Goal: Task Accomplishment & Management: Manage account settings

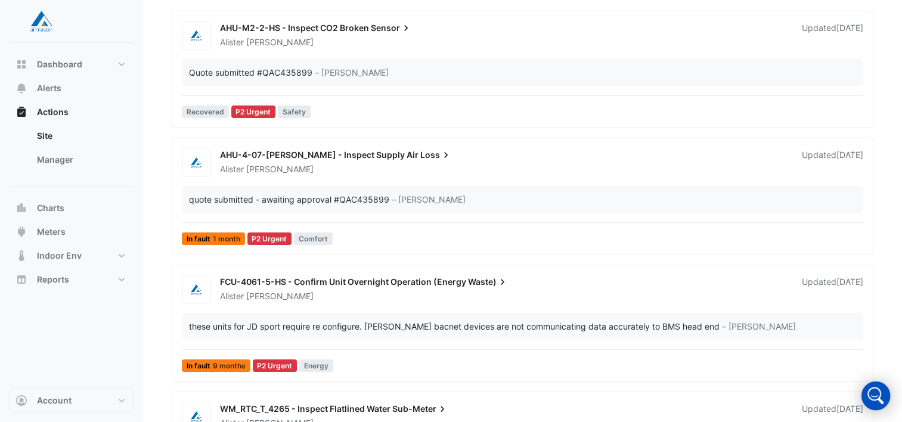
scroll to position [149, 0]
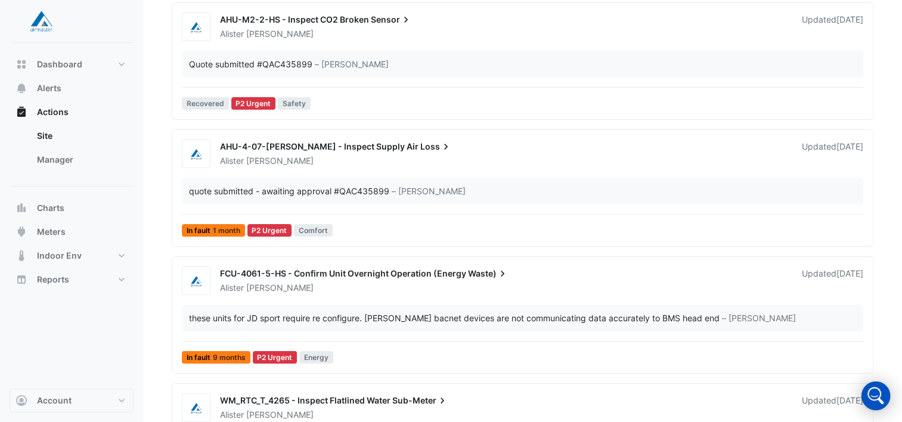
click at [438, 153] on div "AHU-4-07-[PERSON_NAME] - Inspect Supply Air Loss" at bounding box center [503, 148] width 567 height 14
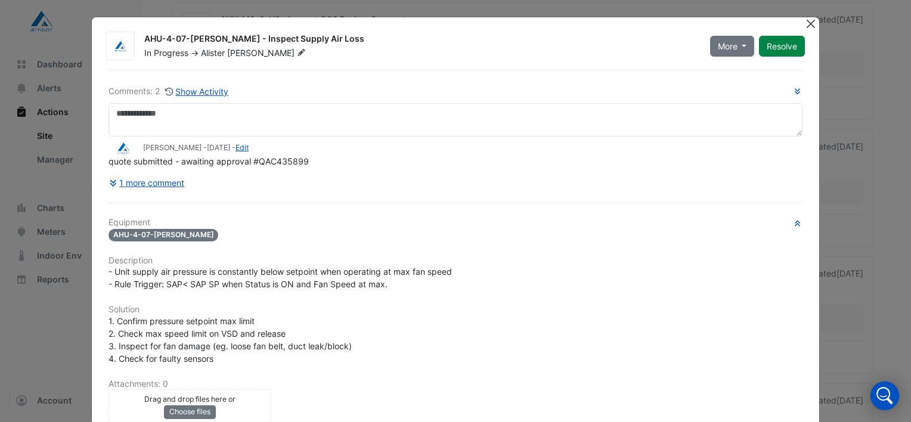
click at [807, 23] on button "Close" at bounding box center [810, 23] width 13 height 13
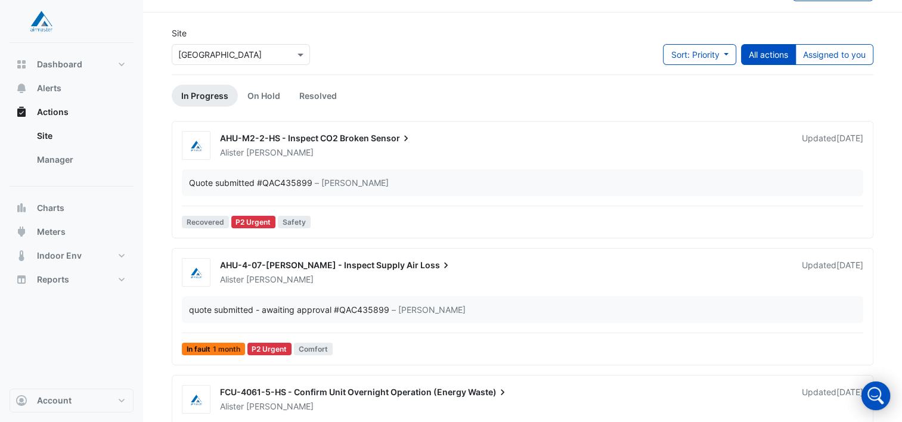
scroll to position [29, 0]
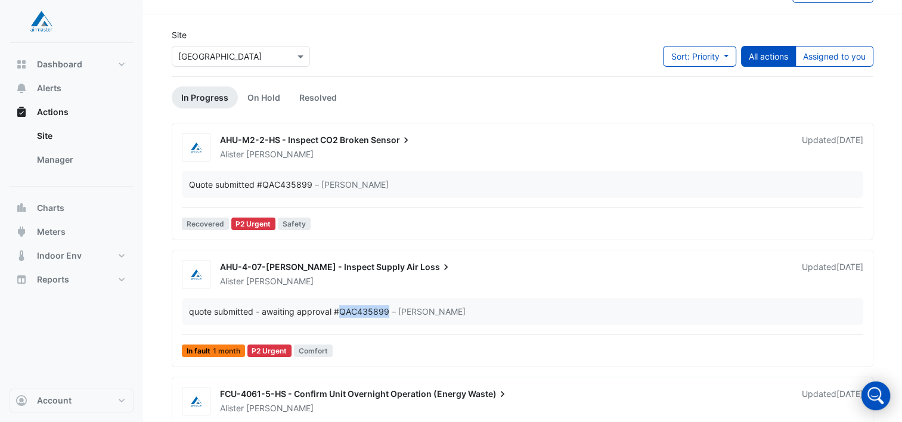
drag, startPoint x: 341, startPoint y: 309, endPoint x: 388, endPoint y: 311, distance: 47.1
click at [388, 311] on div "quote submitted - awaiting approval #QAC435899 – Alister Cawthorne" at bounding box center [522, 311] width 667 height 13
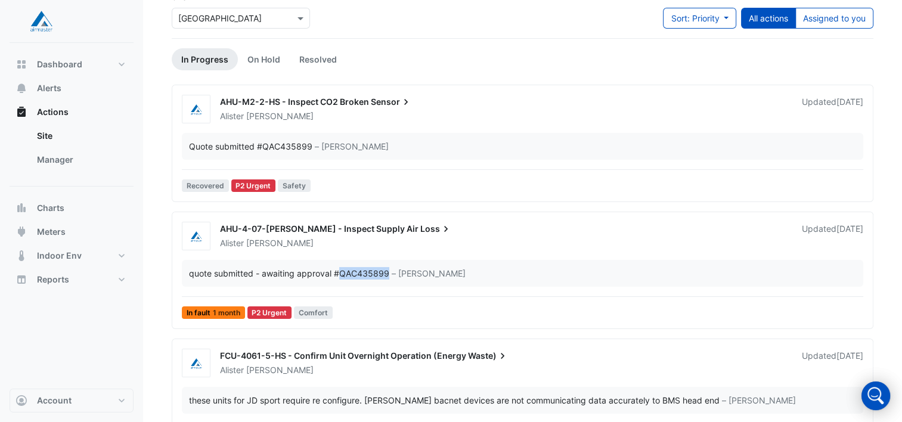
scroll to position [0, 0]
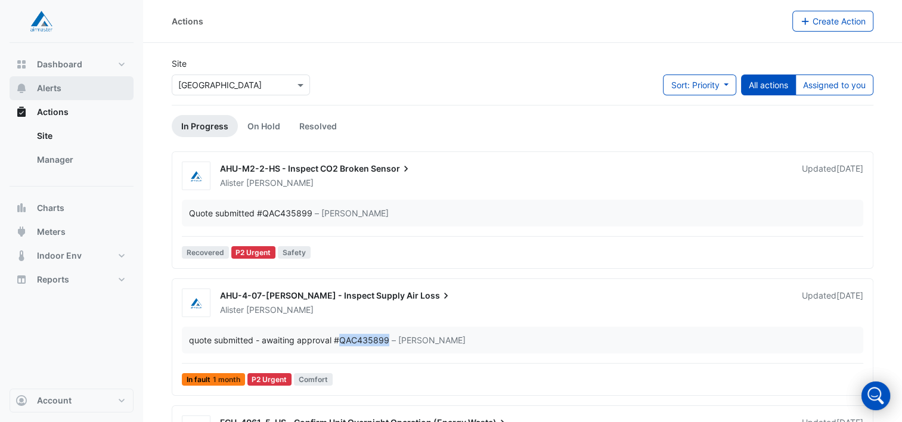
click at [46, 84] on span "Alerts" at bounding box center [49, 88] width 24 height 12
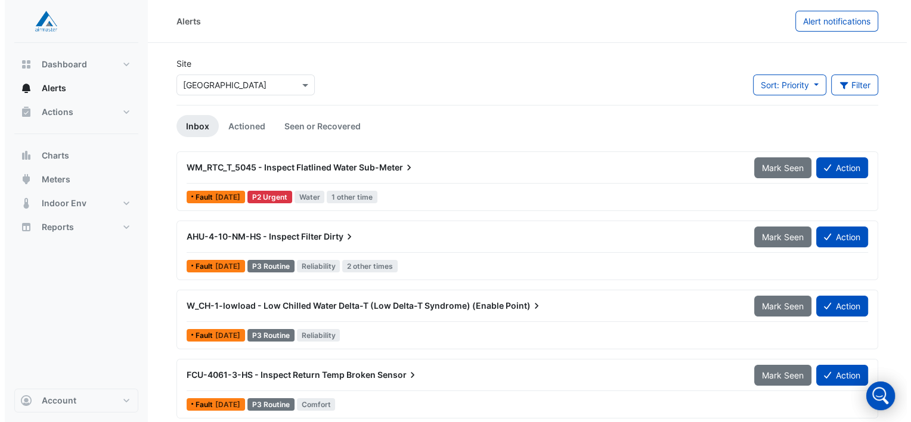
scroll to position [4, 0]
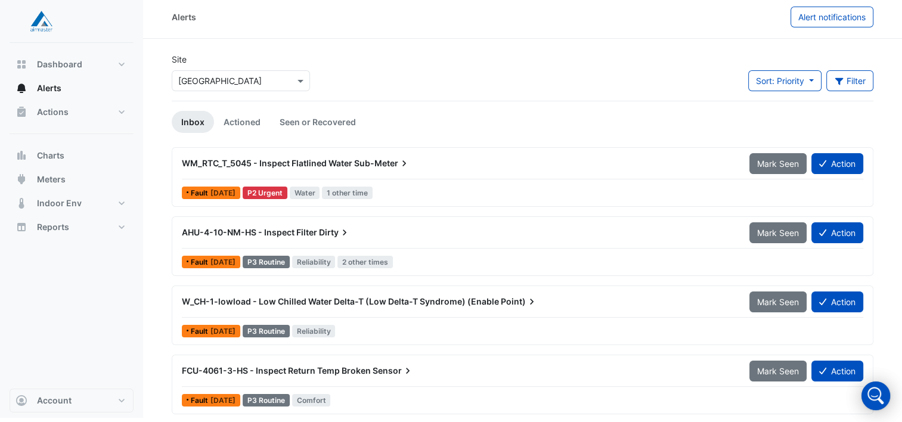
click at [458, 298] on span "W_CH-1-lowload - Low Chilled Water Delta-T (Low Delta-T Syndrome) (Enable" at bounding box center [340, 301] width 317 height 10
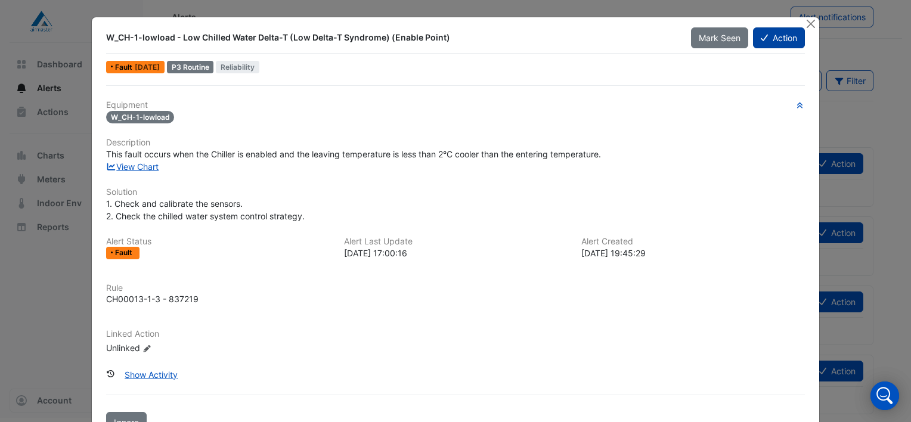
click at [765, 34] on button "Action" at bounding box center [779, 37] width 52 height 21
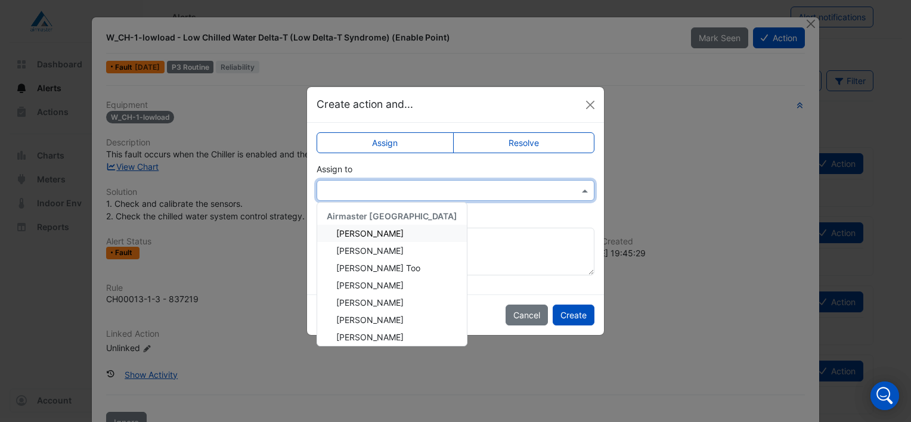
click at [474, 187] on input "text" at bounding box center [443, 191] width 241 height 13
click at [352, 235] on span "Alister Cawthorne" at bounding box center [369, 233] width 67 height 10
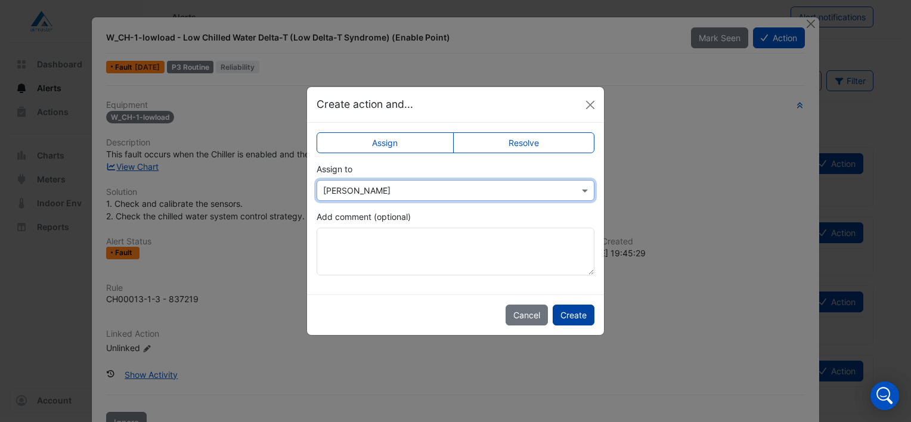
click at [580, 306] on button "Create" at bounding box center [573, 315] width 42 height 21
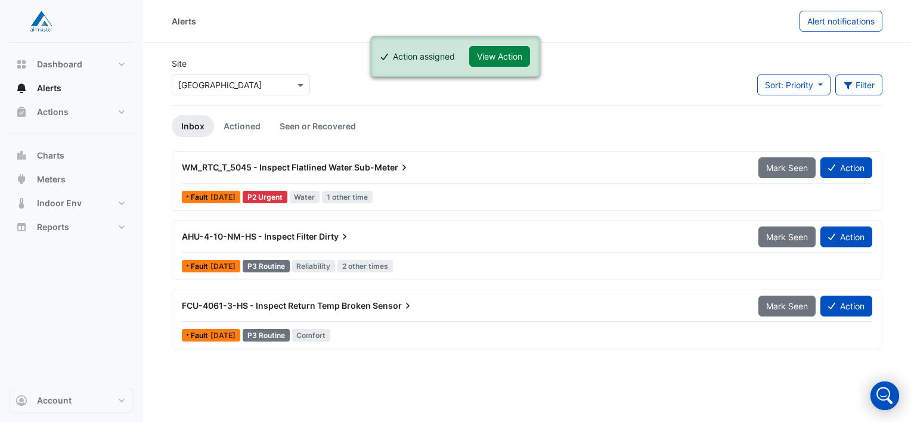
click at [391, 300] on span "Sensor" at bounding box center [392, 306] width 41 height 12
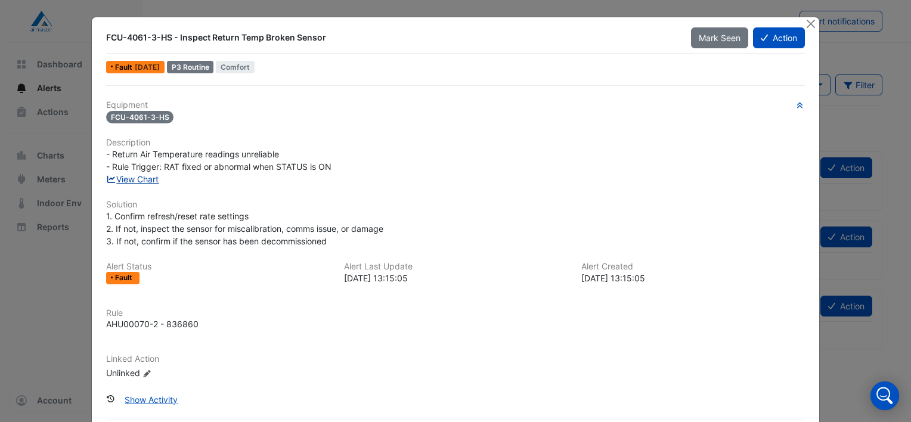
click at [135, 174] on link "View Chart" at bounding box center [132, 179] width 53 height 10
click at [765, 41] on button "Action" at bounding box center [779, 37] width 52 height 21
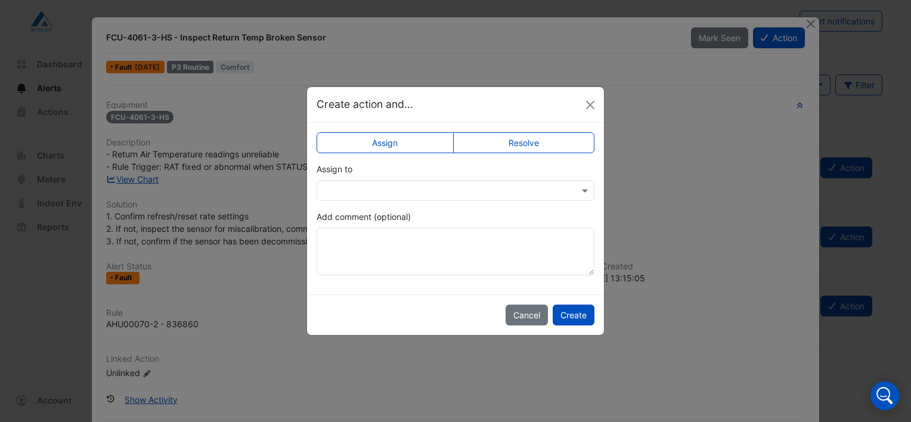
click at [408, 186] on input "text" at bounding box center [443, 191] width 241 height 13
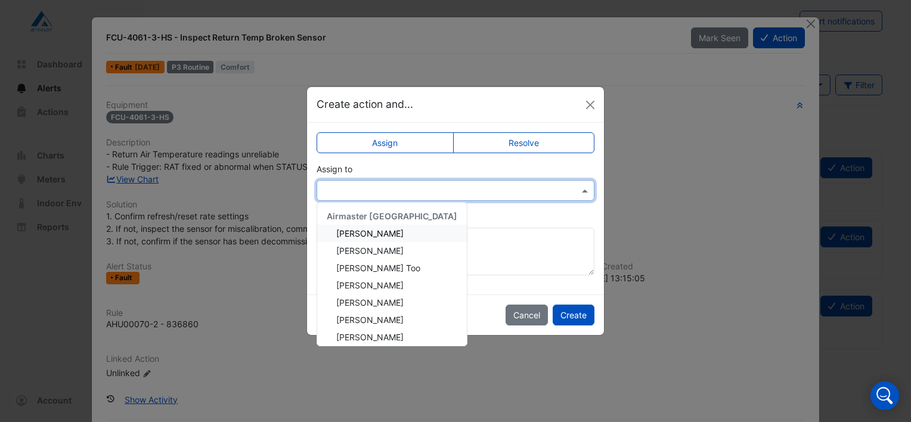
click at [362, 235] on span "Alister Cawthorne" at bounding box center [369, 233] width 67 height 10
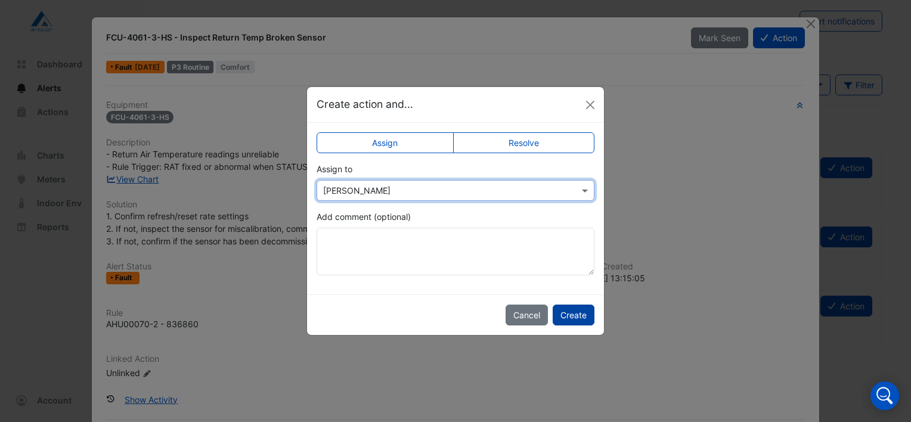
click at [575, 315] on button "Create" at bounding box center [573, 315] width 42 height 21
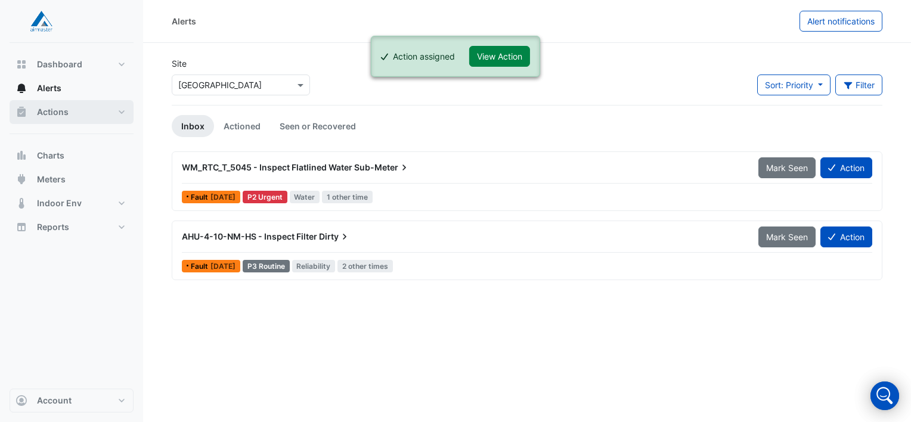
click at [54, 110] on span "Actions" at bounding box center [53, 112] width 32 height 12
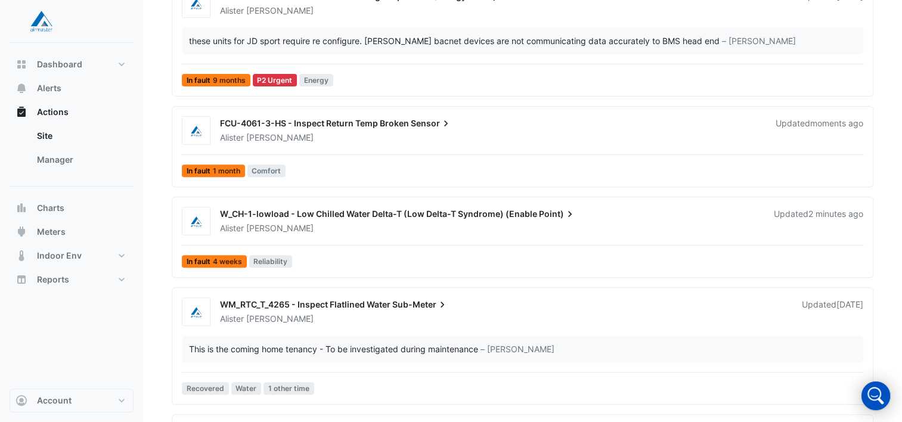
scroll to position [427, 0]
click at [321, 136] on div "Alister Cawthorne" at bounding box center [491, 137] width 544 height 12
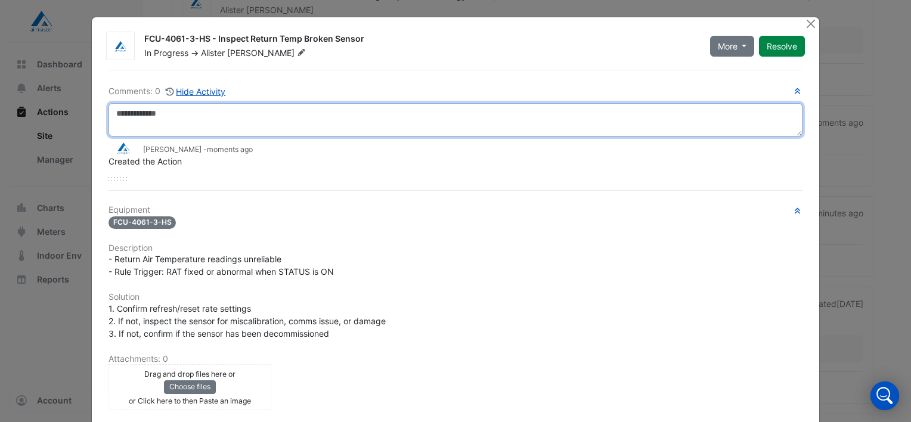
click at [149, 112] on textarea at bounding box center [455, 119] width 694 height 33
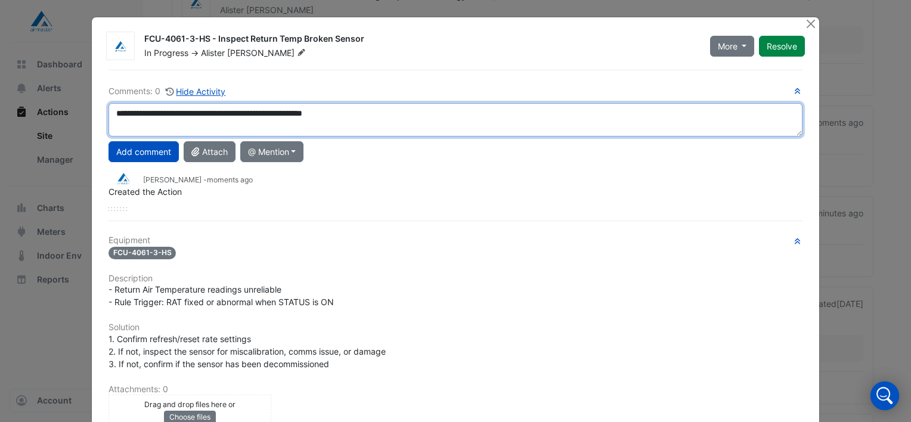
click at [168, 113] on textarea "**********" at bounding box center [455, 119] width 694 height 33
click at [338, 113] on textarea "**********" at bounding box center [455, 119] width 694 height 33
type textarea "**********"
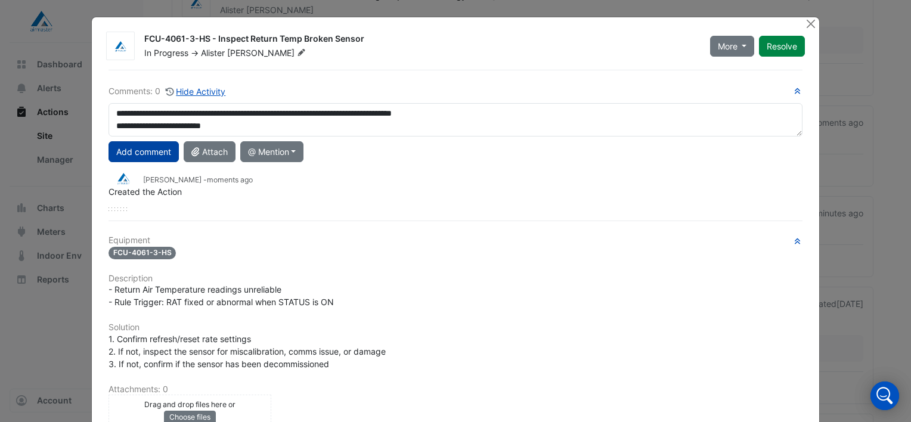
click at [157, 148] on button "Add comment" at bounding box center [143, 151] width 70 height 21
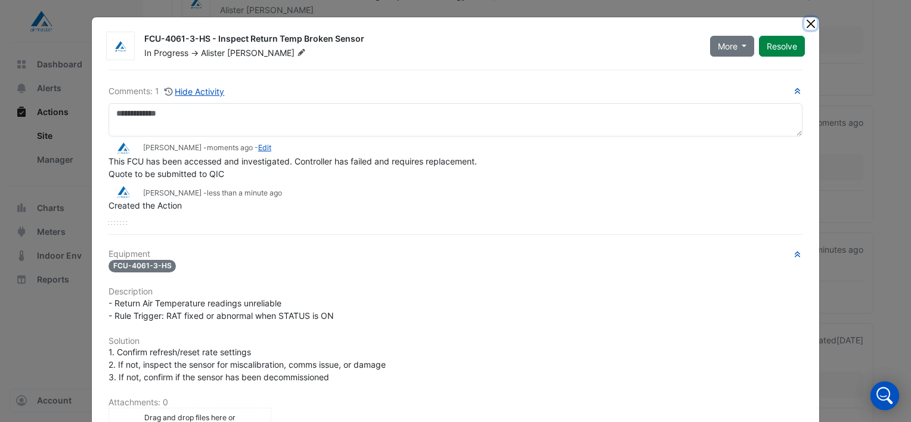
click at [806, 21] on button "Close" at bounding box center [810, 23] width 13 height 13
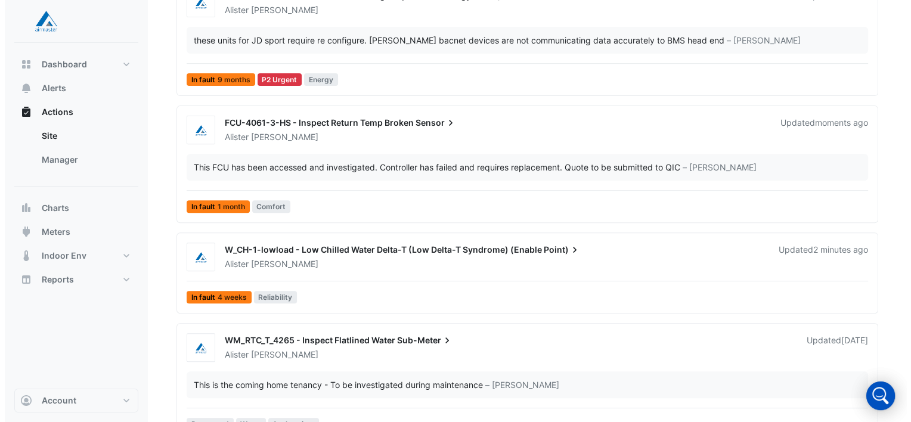
scroll to position [315, 0]
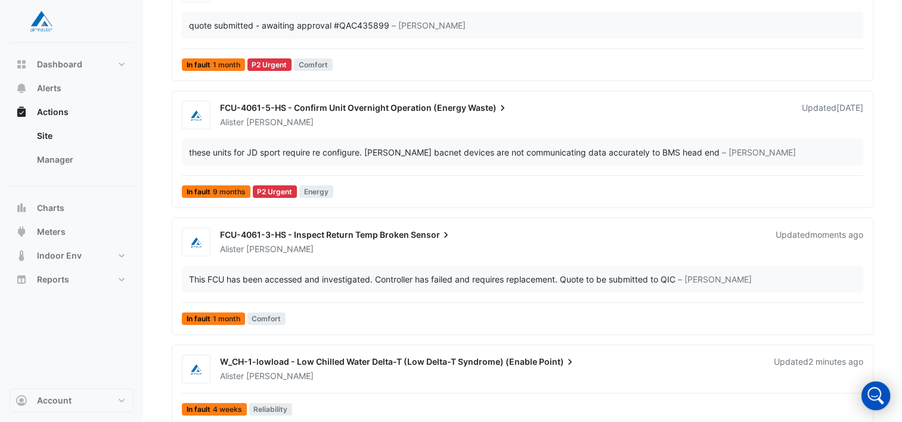
click at [349, 123] on div "Alister Cawthorne" at bounding box center [504, 122] width 570 height 12
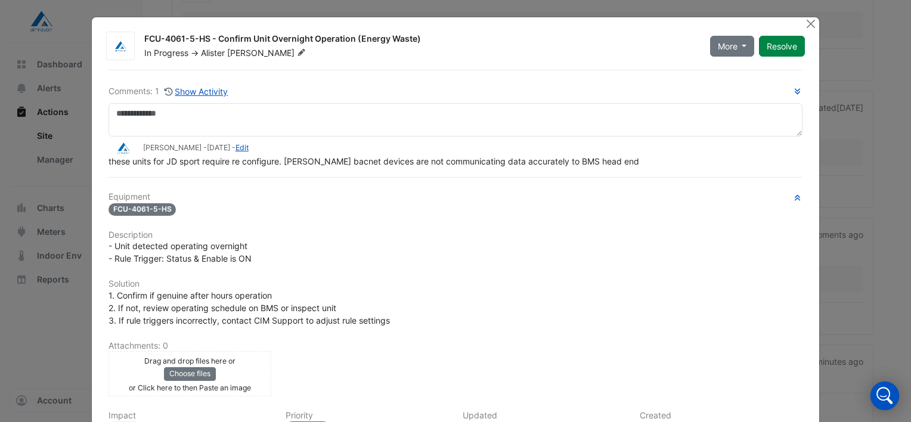
scroll to position [141, 0]
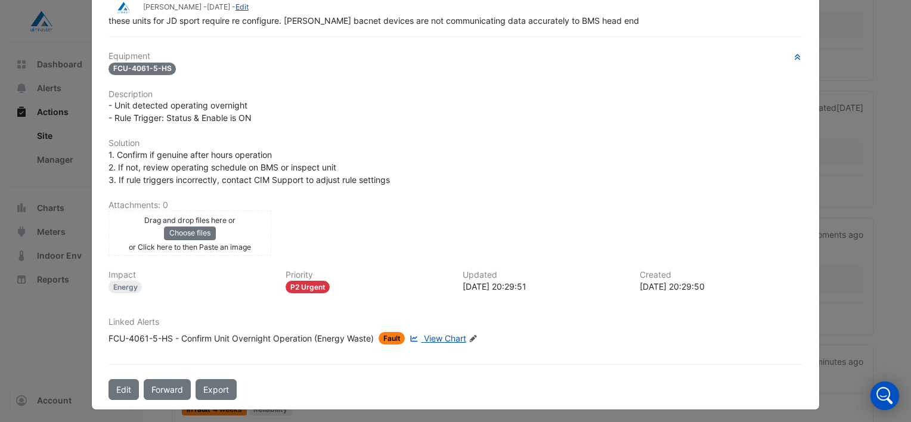
click at [448, 333] on span "View Chart" at bounding box center [445, 338] width 42 height 10
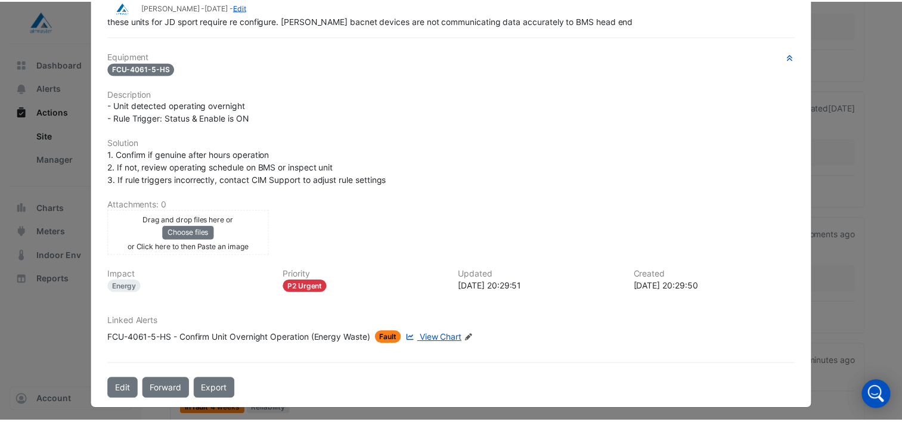
scroll to position [0, 0]
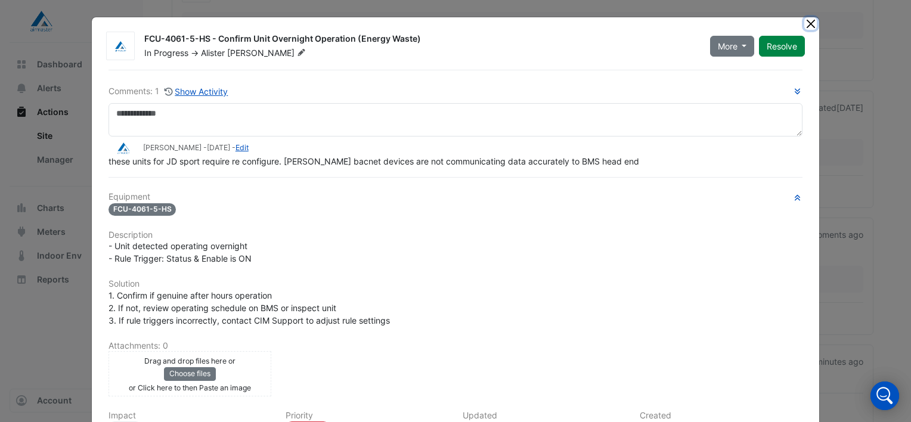
click at [808, 26] on button "Close" at bounding box center [810, 23] width 13 height 13
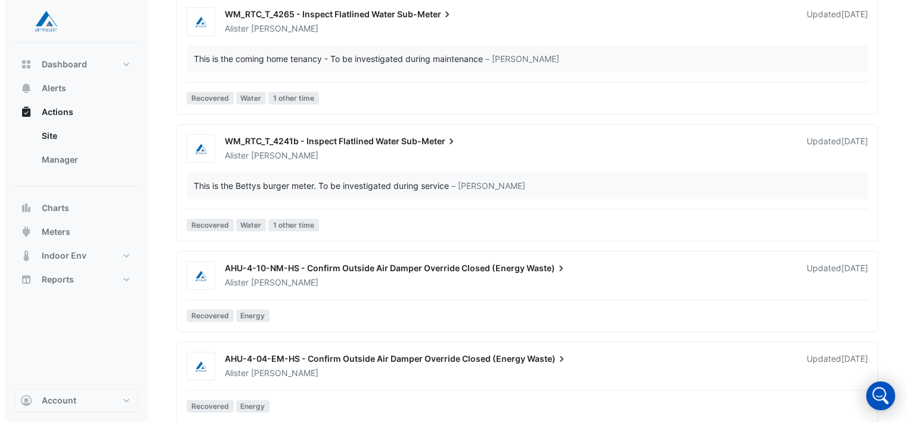
scroll to position [751, 0]
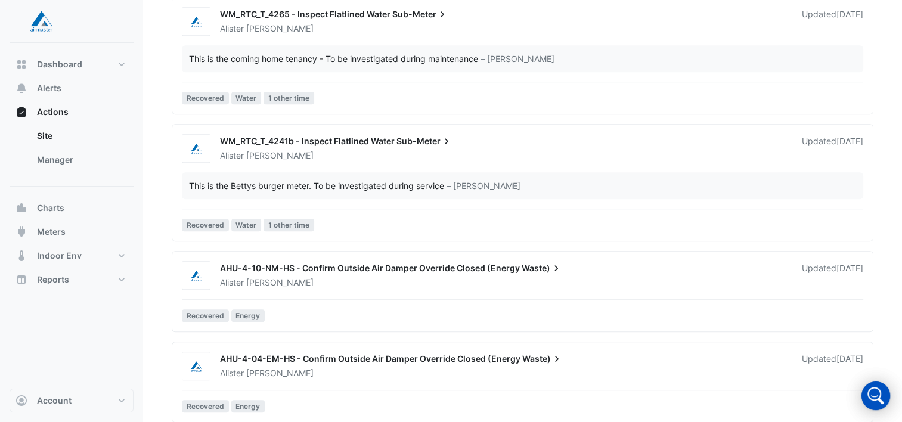
click at [355, 154] on div "Alister Cawthorne" at bounding box center [504, 156] width 570 height 12
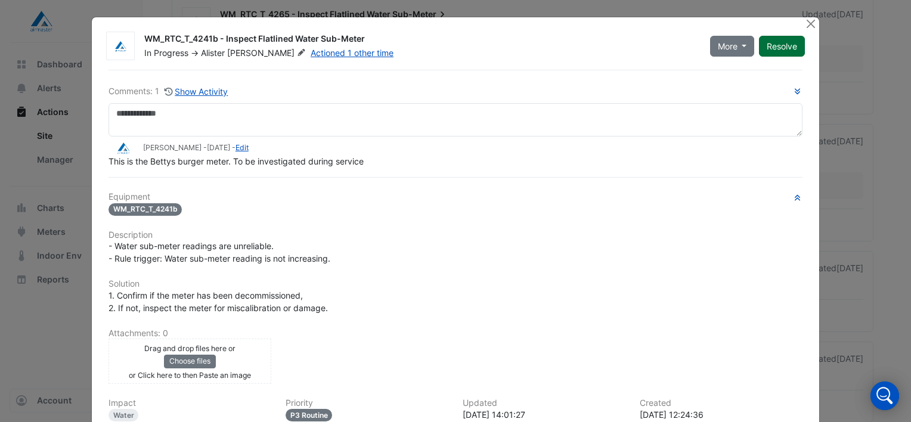
click at [788, 50] on button "Resolve" at bounding box center [782, 46] width 46 height 21
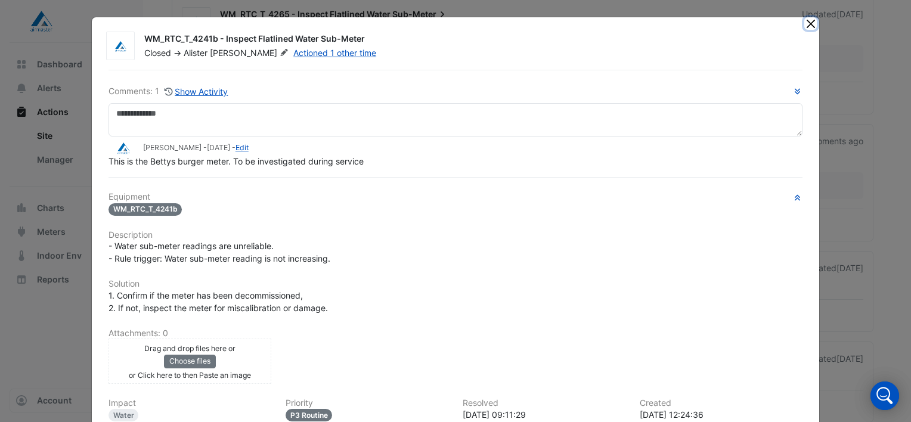
click at [805, 25] on button "Close" at bounding box center [810, 23] width 13 height 13
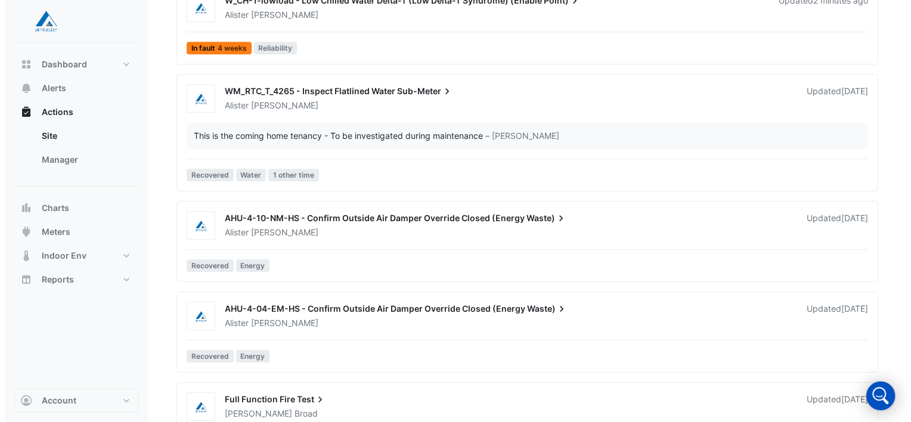
scroll to position [675, 0]
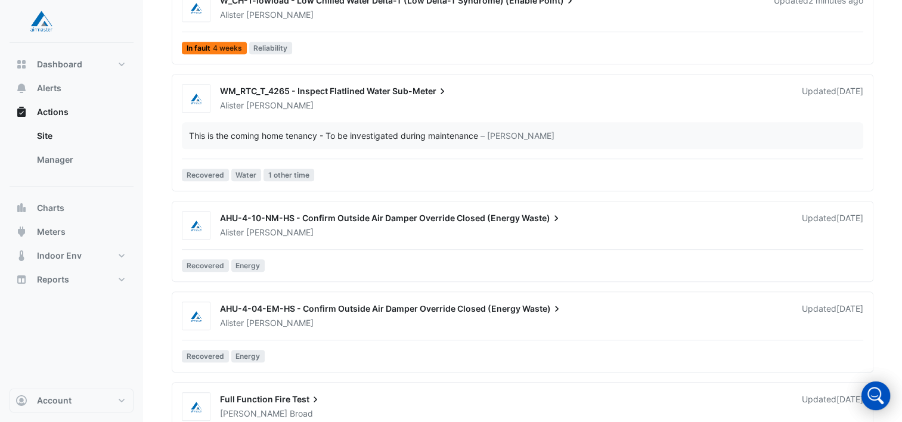
click at [360, 100] on div "Alister Cawthorne" at bounding box center [504, 106] width 570 height 12
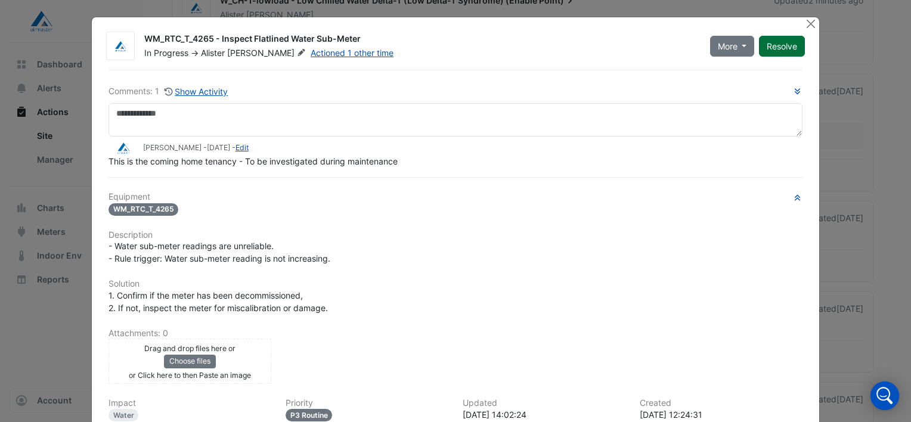
click at [777, 45] on button "Resolve" at bounding box center [782, 46] width 46 height 21
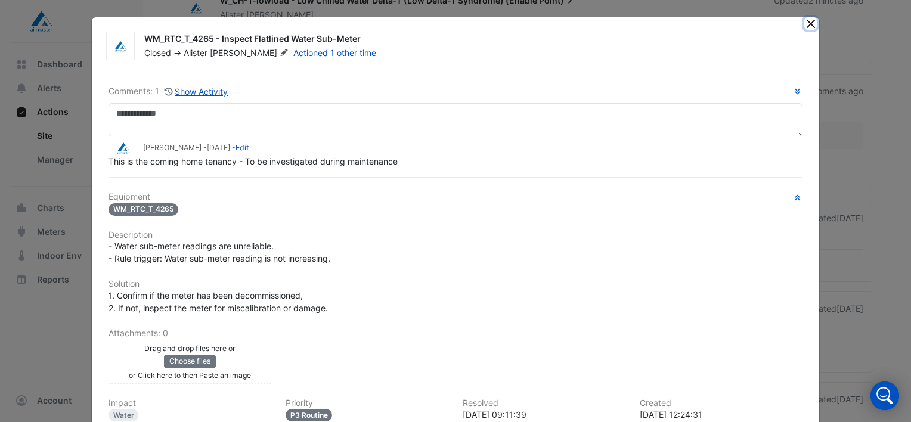
click at [808, 22] on button "Close" at bounding box center [810, 23] width 13 height 13
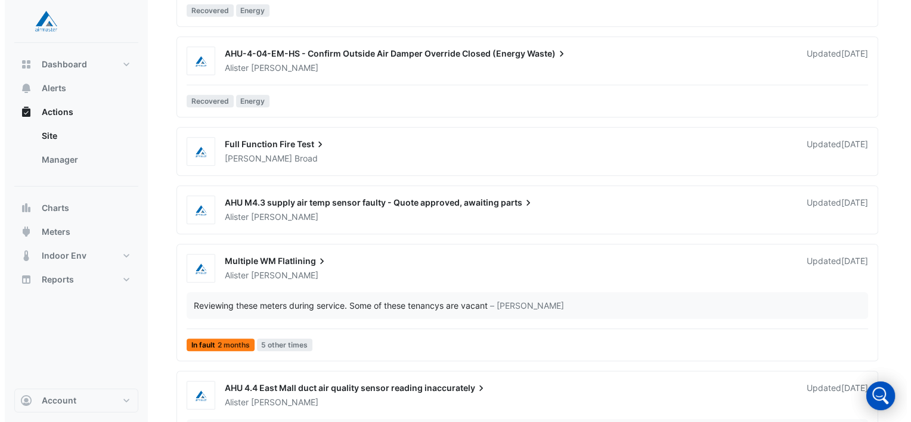
scroll to position [803, 0]
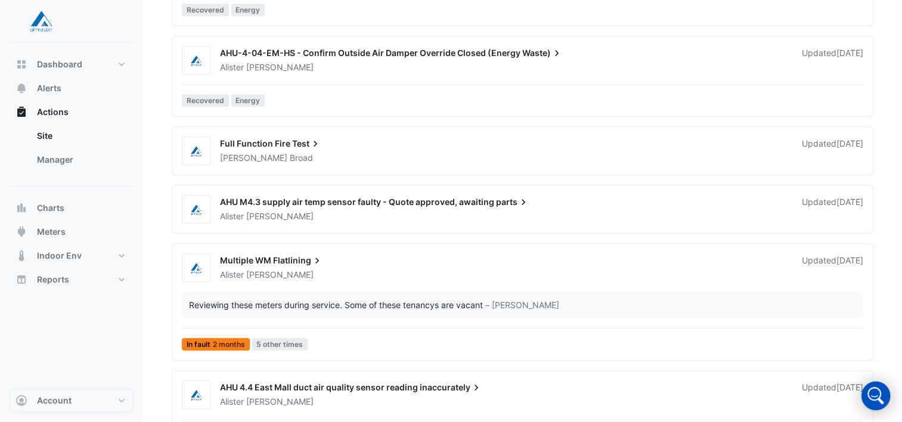
click at [336, 143] on div "Full Function Fire Test" at bounding box center [503, 145] width 567 height 14
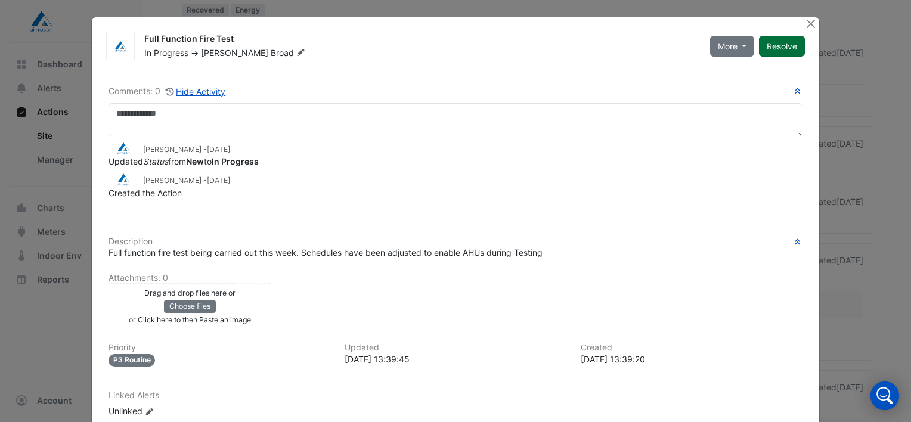
click at [775, 41] on button "Resolve" at bounding box center [782, 46] width 46 height 21
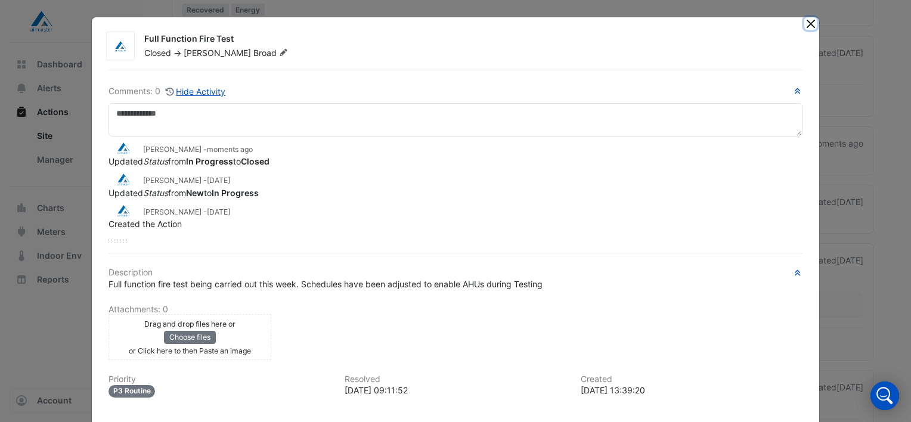
click at [805, 25] on button "Close" at bounding box center [810, 23] width 13 height 13
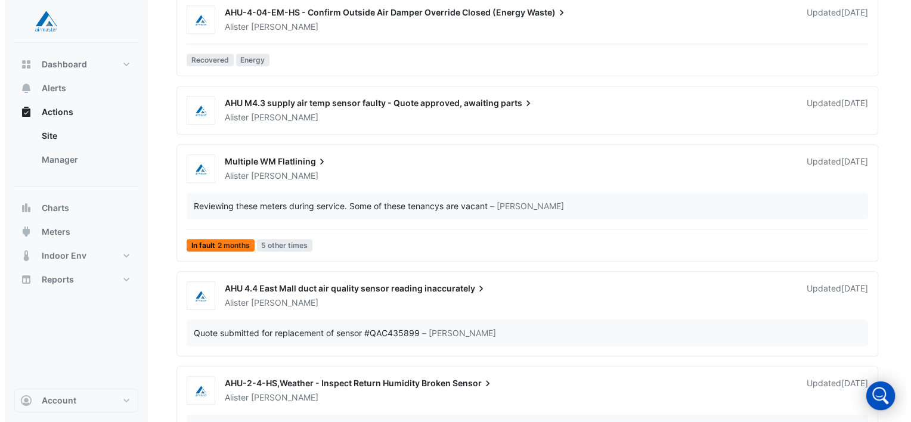
scroll to position [845, 0]
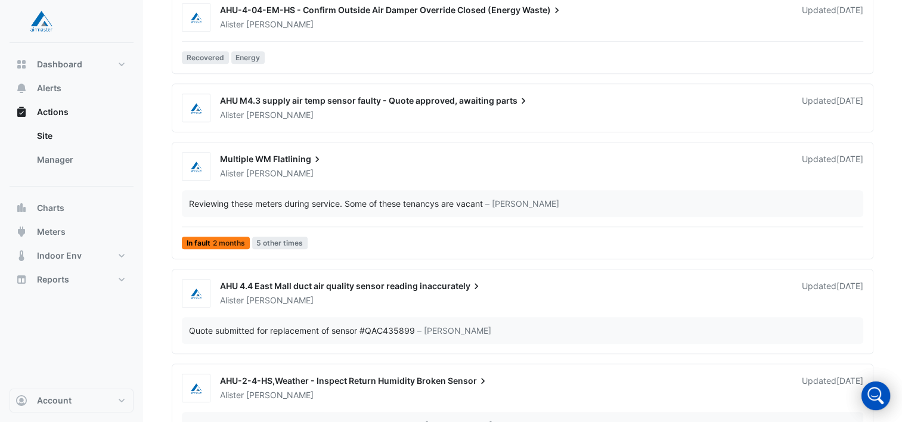
click at [333, 157] on div "Multiple WM Flatlining" at bounding box center [503, 160] width 567 height 14
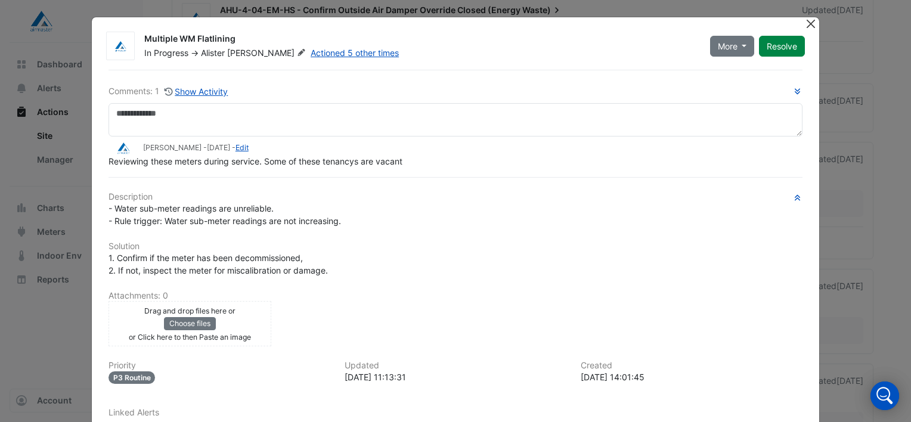
click at [806, 26] on button "Close" at bounding box center [810, 23] width 13 height 13
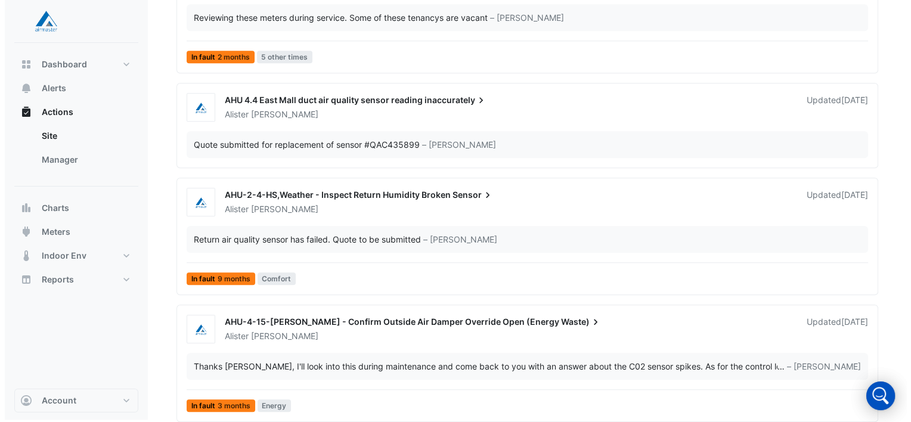
scroll to position [1032, 0]
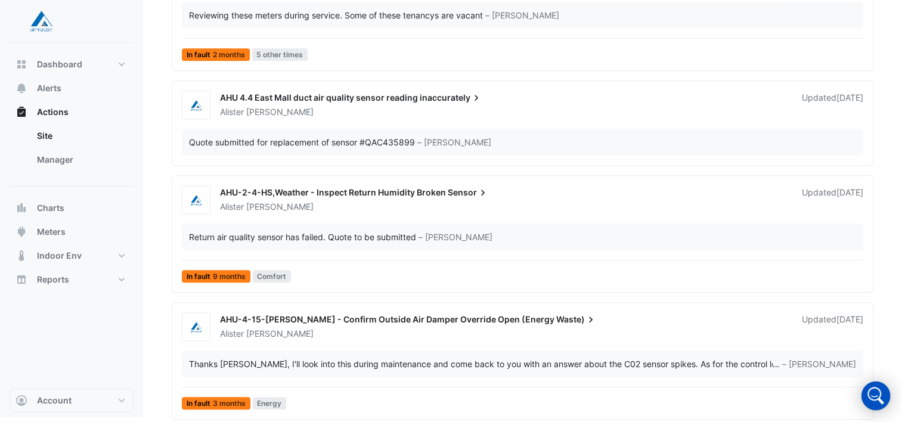
click at [404, 114] on div "Alister Cawthorne" at bounding box center [504, 112] width 570 height 12
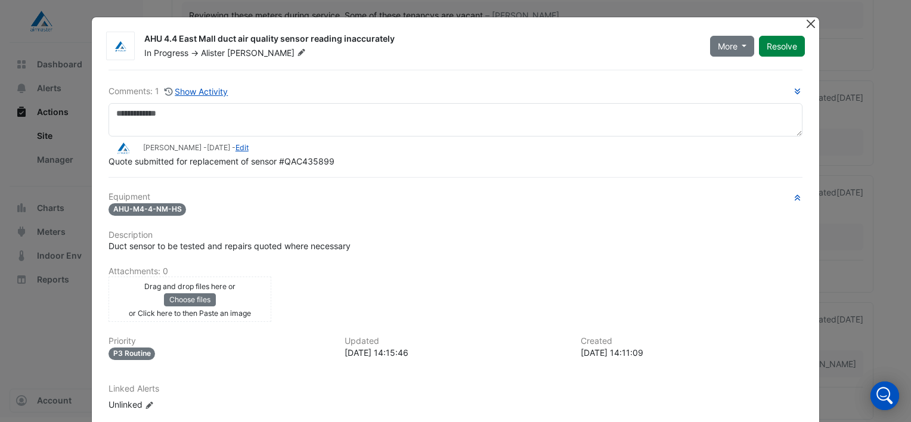
click at [808, 21] on button "Close" at bounding box center [810, 23] width 13 height 13
